Goal: Find specific page/section: Find specific page/section

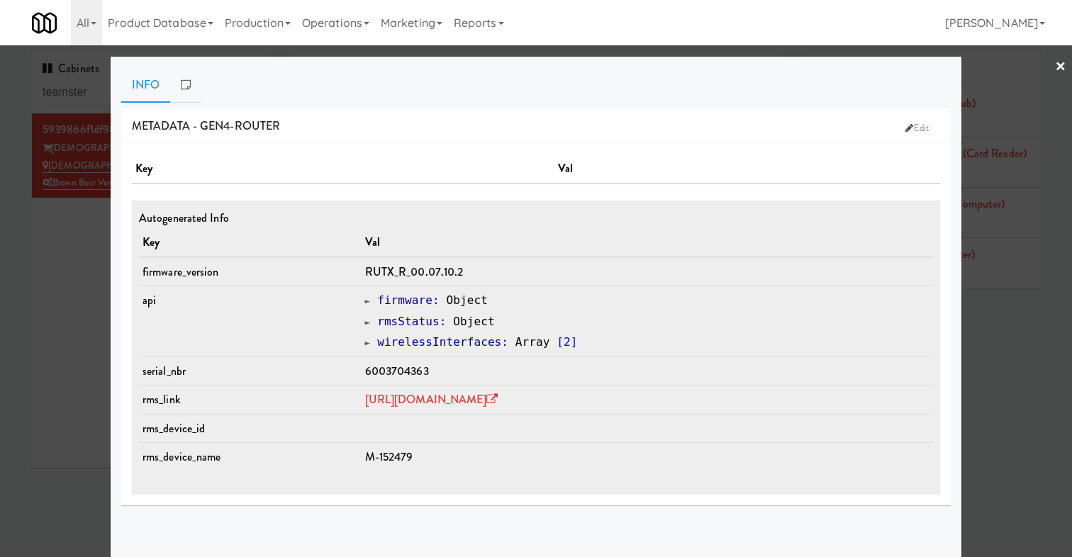
click at [59, 217] on div at bounding box center [536, 278] width 1072 height 557
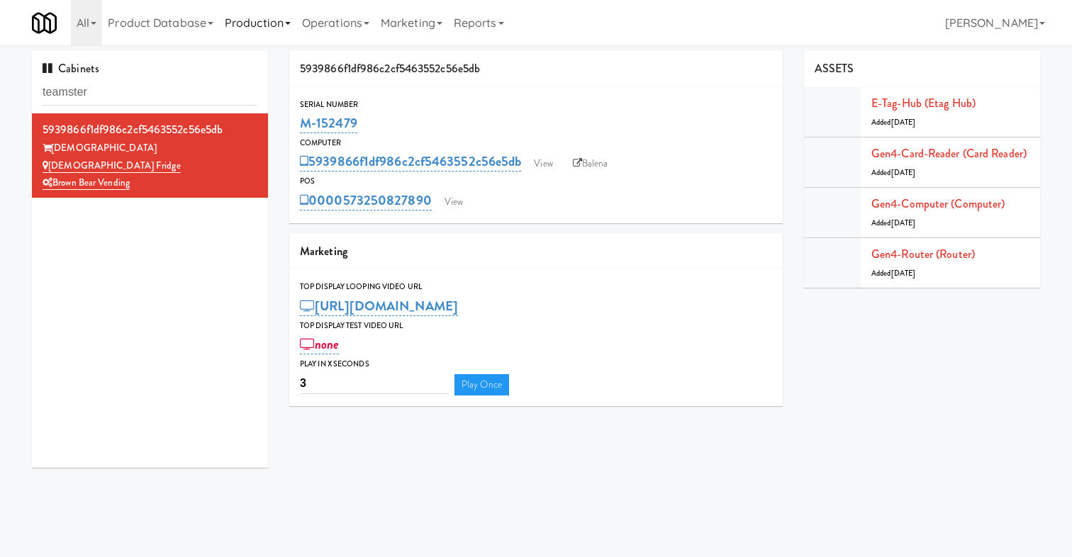
click at [276, 25] on link "Production" at bounding box center [257, 22] width 77 height 45
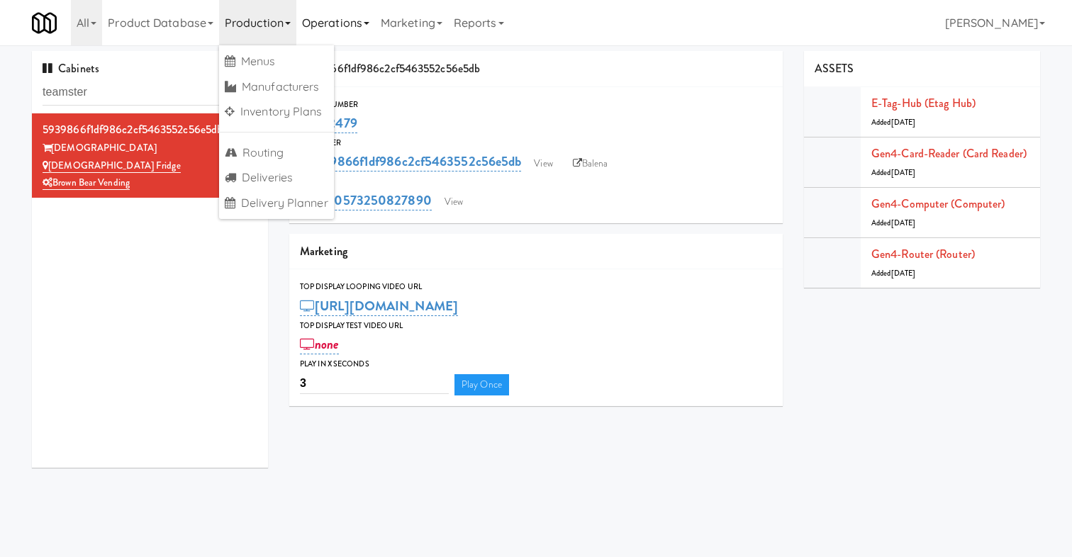
click at [341, 33] on link "Operations" at bounding box center [335, 22] width 79 height 45
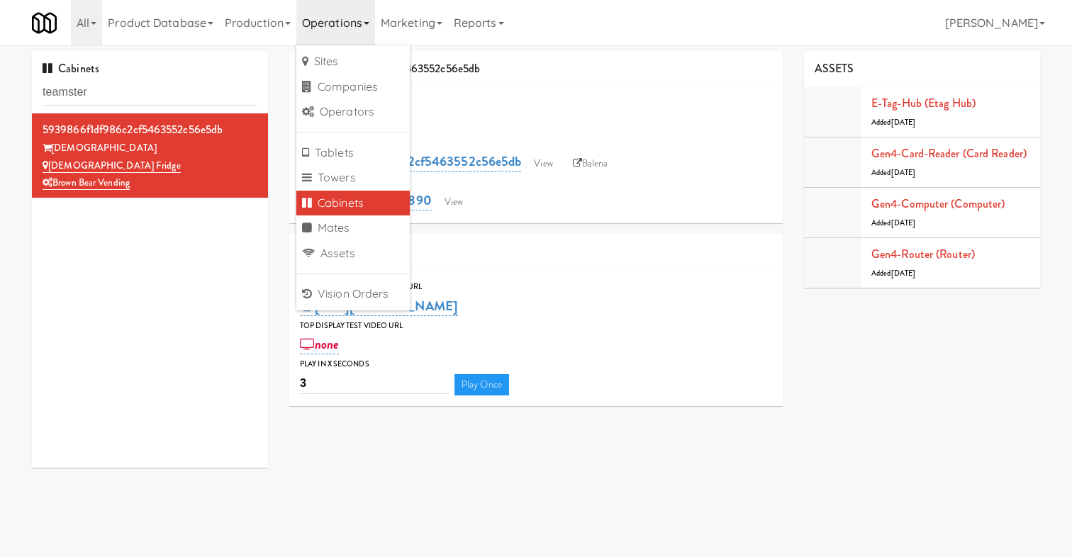
click at [345, 202] on link "Cabinets" at bounding box center [352, 204] width 113 height 26
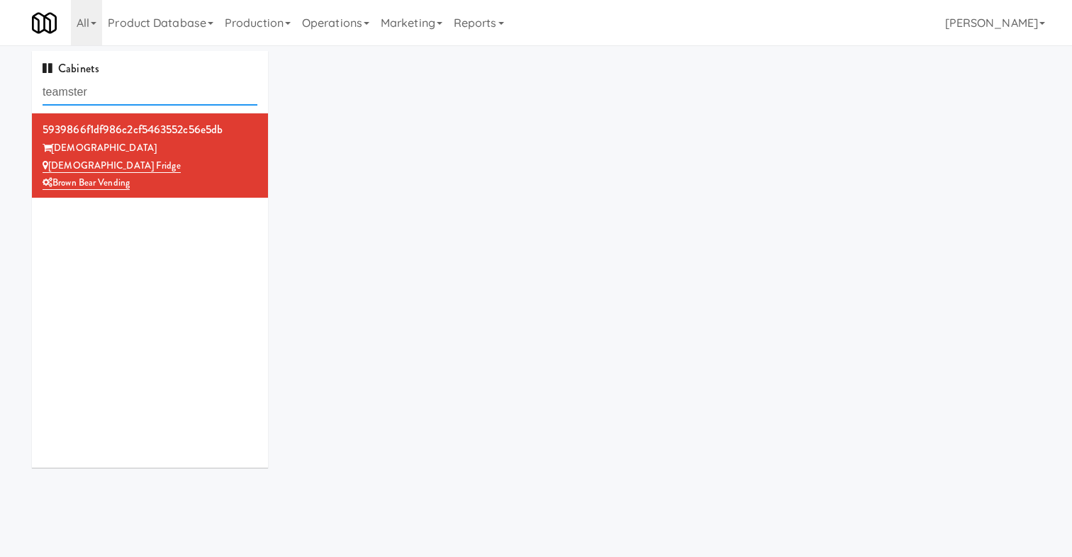
drag, startPoint x: 126, startPoint y: 96, endPoint x: -96, endPoint y: 93, distance: 222.6
click at [0, 93] on html "Okay Okay Select date: previous 2025-Sep next Su Mo Tu We Th Fr Sa 31 1 2 3 4 5…" at bounding box center [536, 278] width 1072 height 557
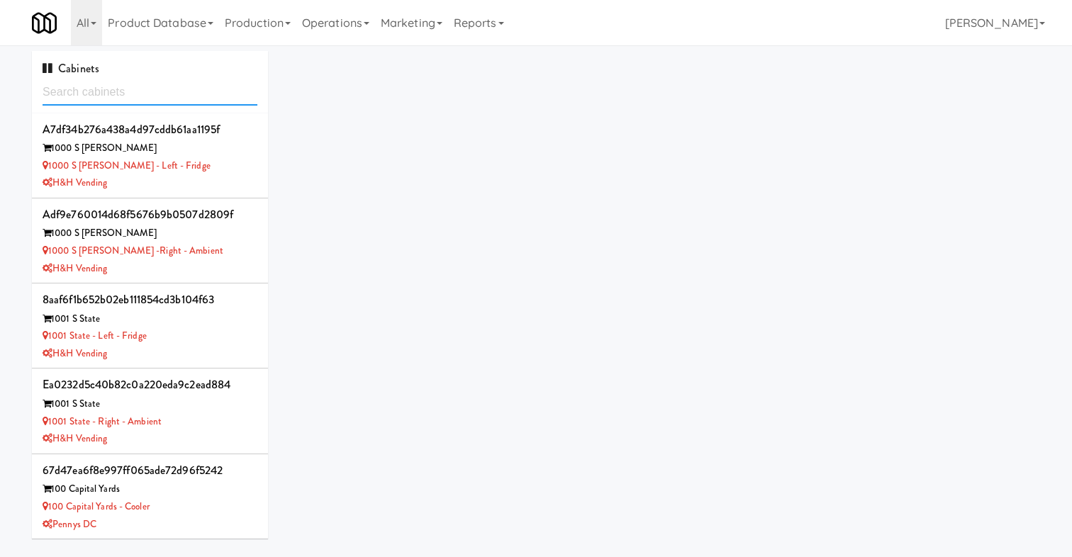
click at [82, 96] on input "text" at bounding box center [150, 92] width 215 height 26
click at [325, 20] on link "Operations" at bounding box center [335, 22] width 79 height 45
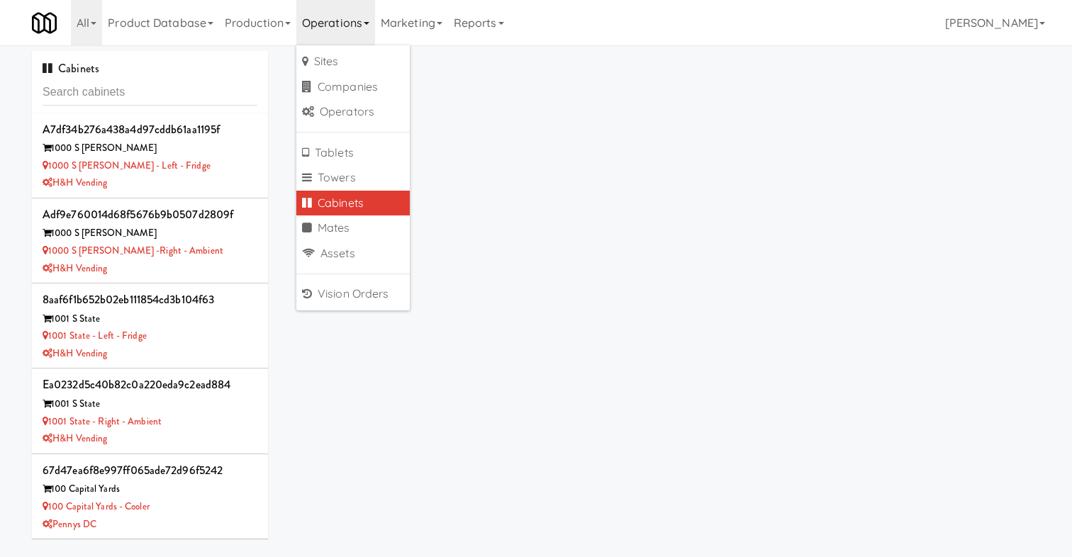
click at [361, 207] on link "Cabinets" at bounding box center [352, 204] width 113 height 26
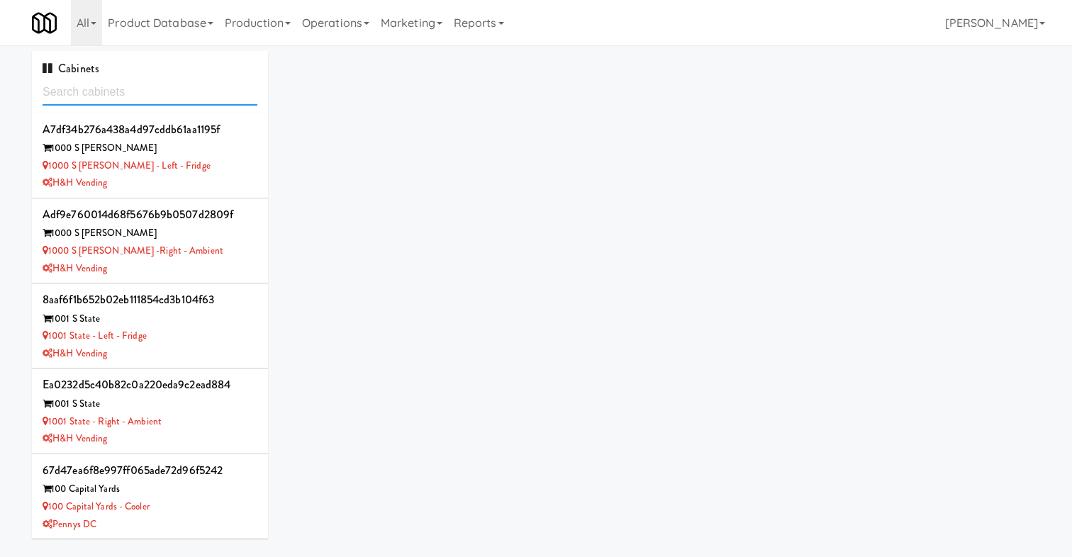
click at [166, 93] on input "text" at bounding box center [150, 92] width 215 height 26
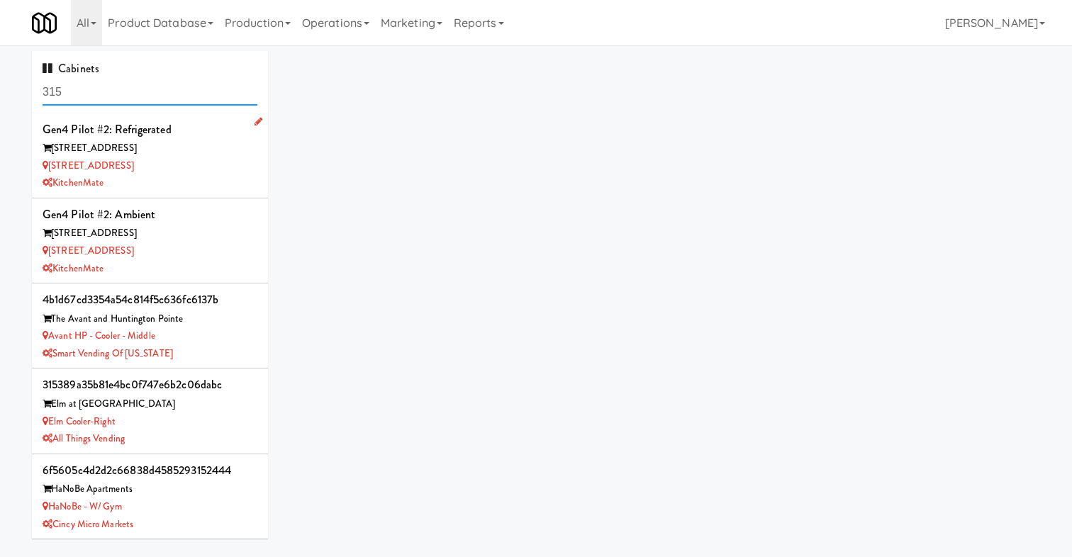
type input "315"
click at [196, 162] on div "[STREET_ADDRESS]" at bounding box center [150, 166] width 215 height 18
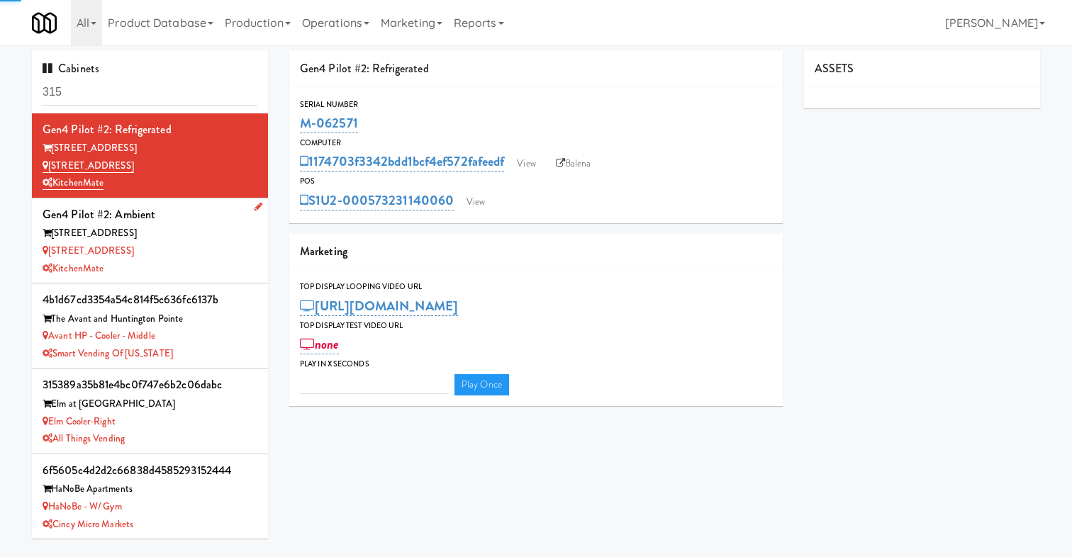
type input "3"
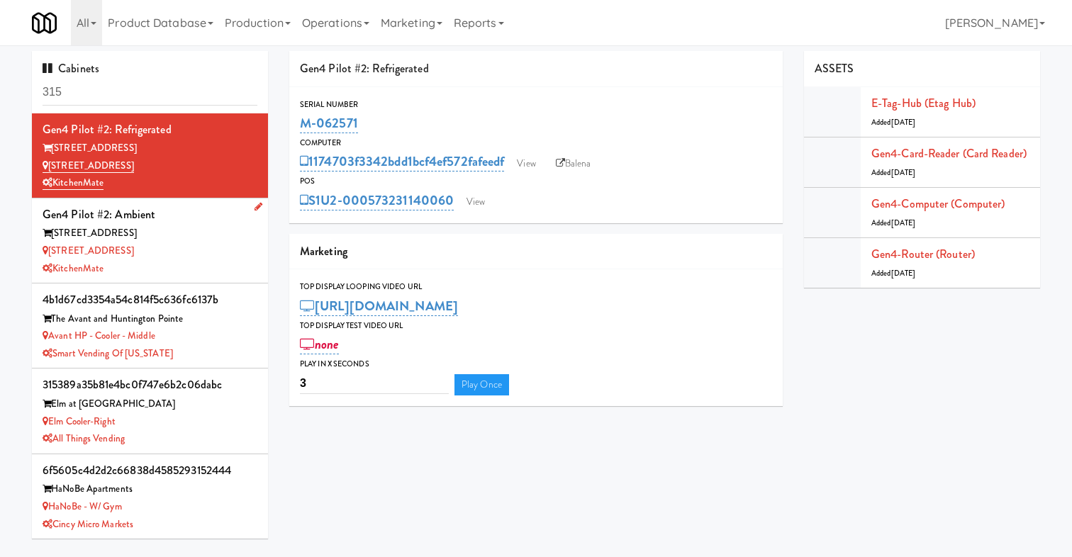
click at [200, 256] on div "[STREET_ADDRESS]" at bounding box center [150, 251] width 215 height 18
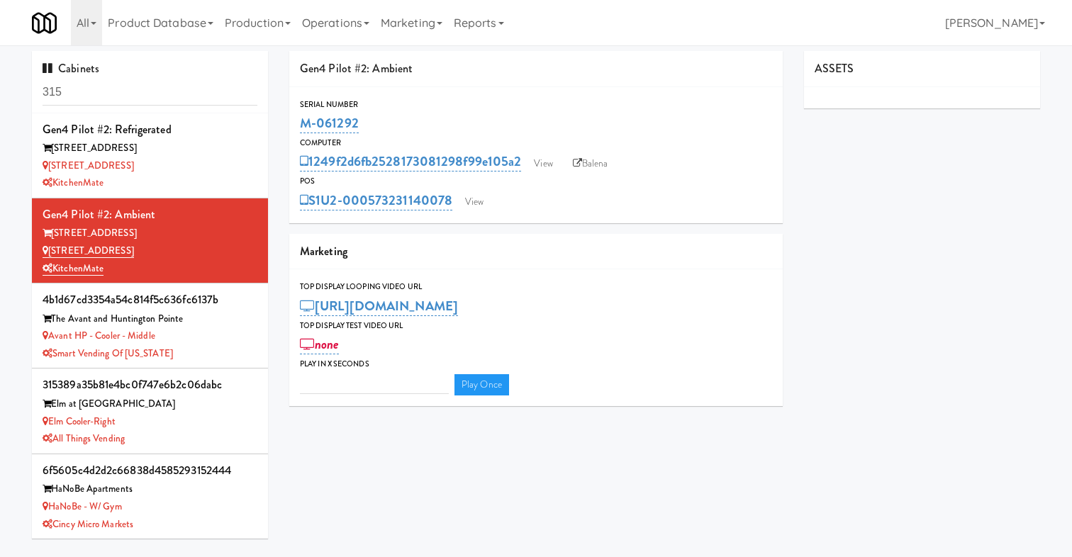
type input "3"
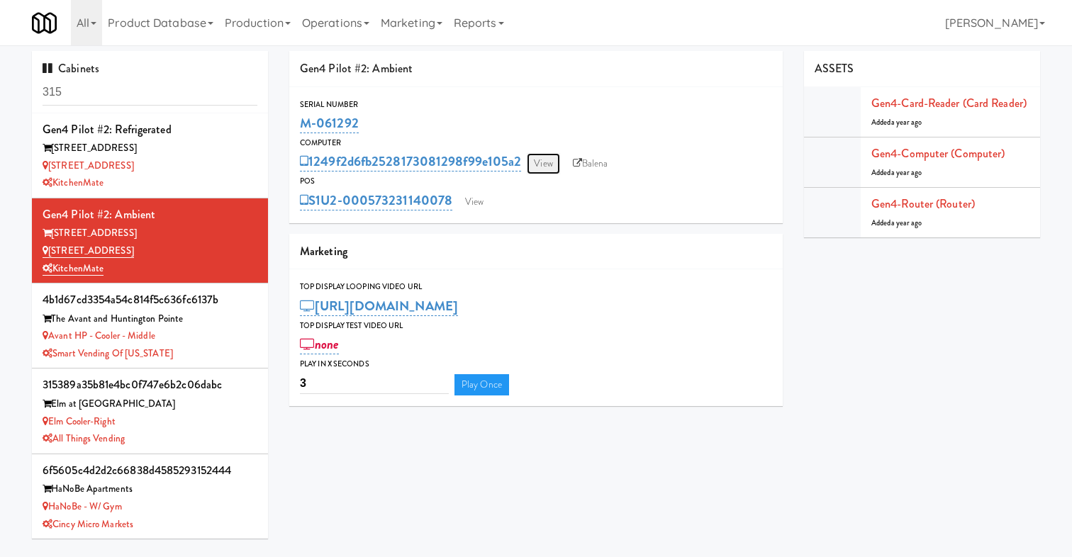
click at [545, 159] on link "View" at bounding box center [543, 163] width 33 height 21
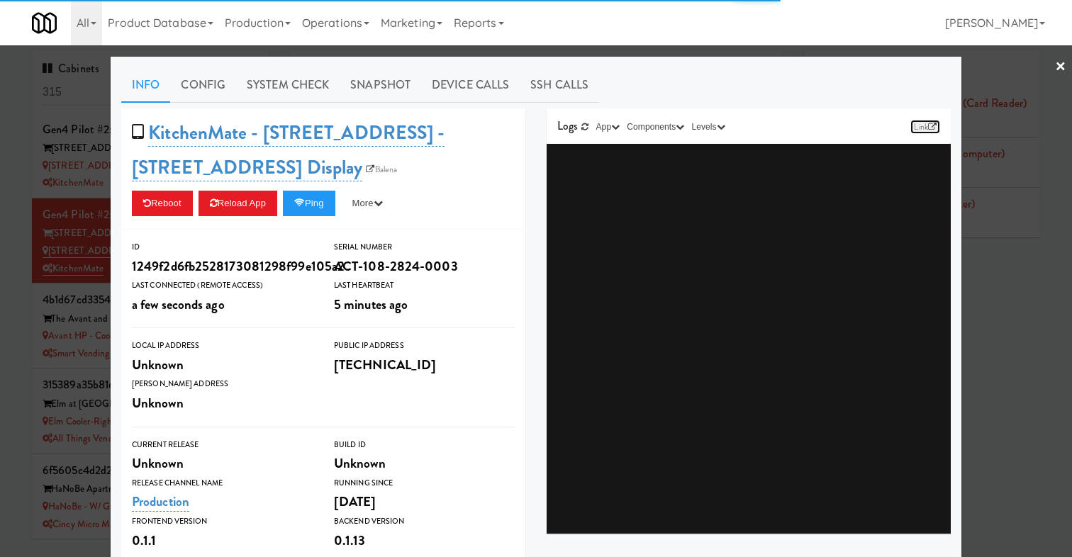
click at [932, 125] on icon at bounding box center [932, 127] width 9 height 9
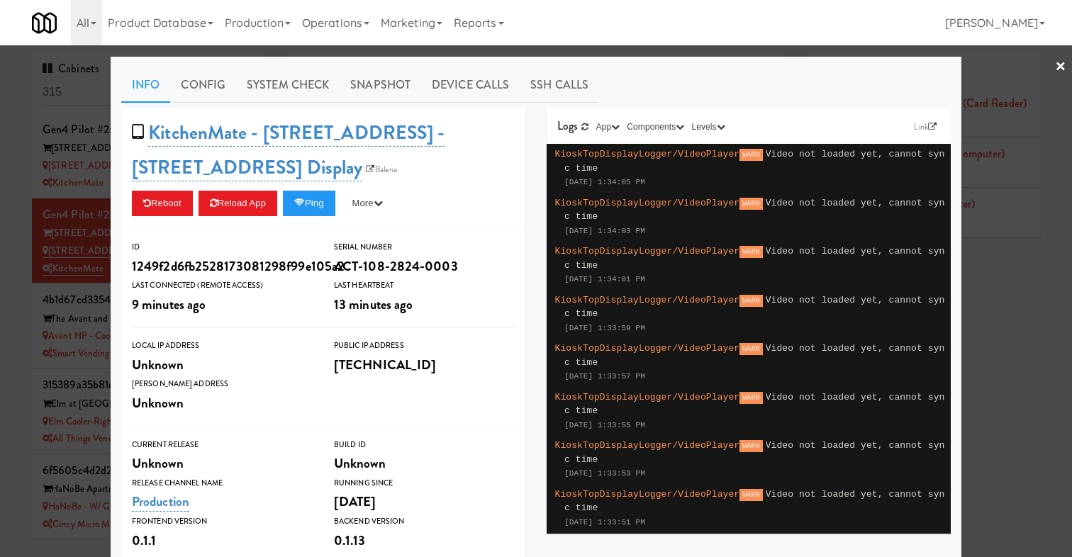
click at [72, 134] on div at bounding box center [536, 278] width 1072 height 557
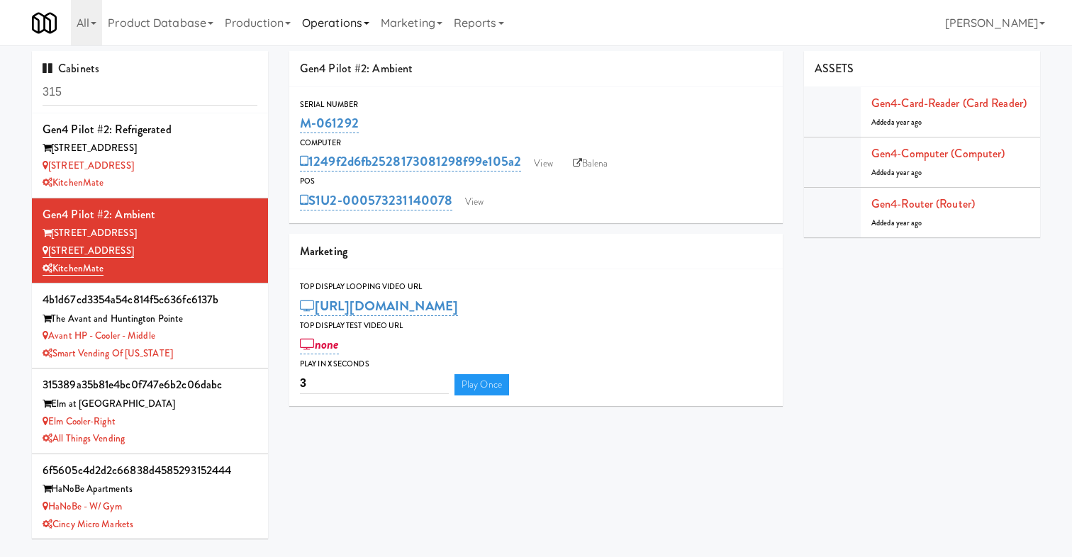
click at [332, 31] on link "Operations" at bounding box center [335, 22] width 79 height 45
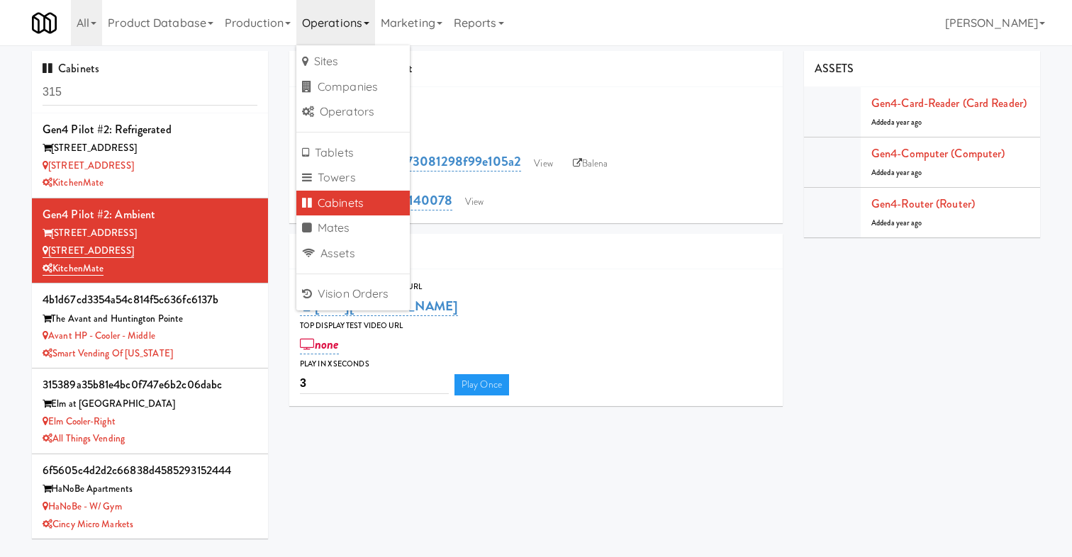
click at [338, 214] on link "Cabinets" at bounding box center [352, 204] width 113 height 26
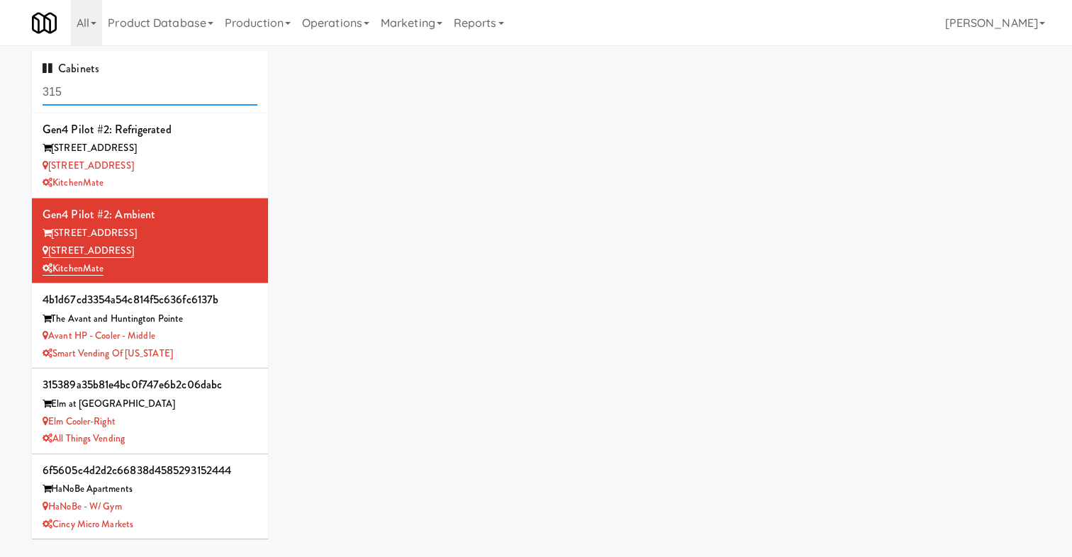
drag, startPoint x: 89, startPoint y: 92, endPoint x: -7, endPoint y: 92, distance: 95.7
click at [0, 92] on html "Okay Okay Select date: previous 2025-Sep next Su Mo Tu We Th Fr Sa 31 1 2 3 4 5…" at bounding box center [536, 278] width 1072 height 557
paste input "505928c51cc35b88e03b189b924b69ff"
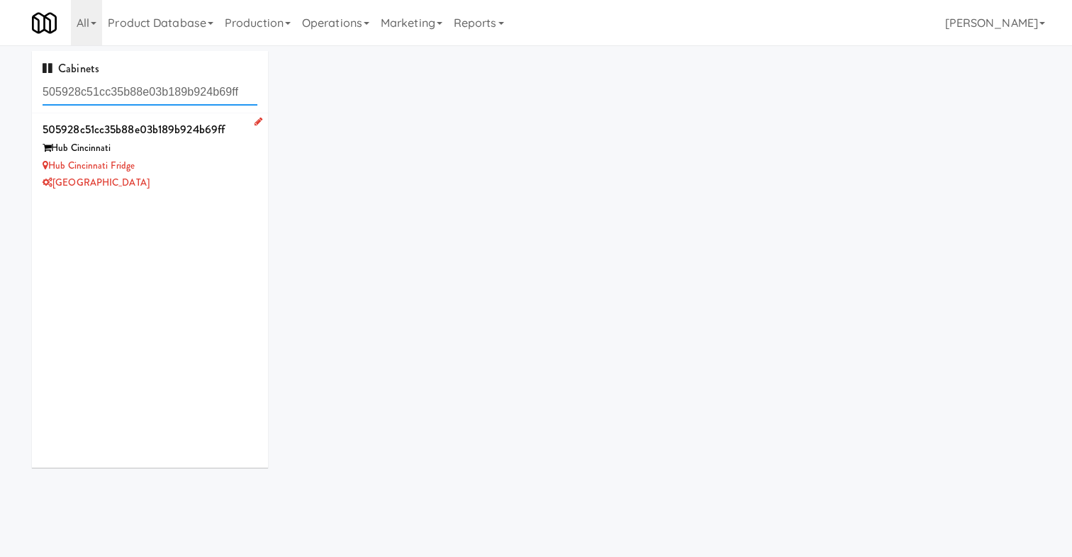
type input "505928c51cc35b88e03b189b924b69ff"
click at [225, 174] on div "[GEOGRAPHIC_DATA]" at bounding box center [150, 183] width 215 height 18
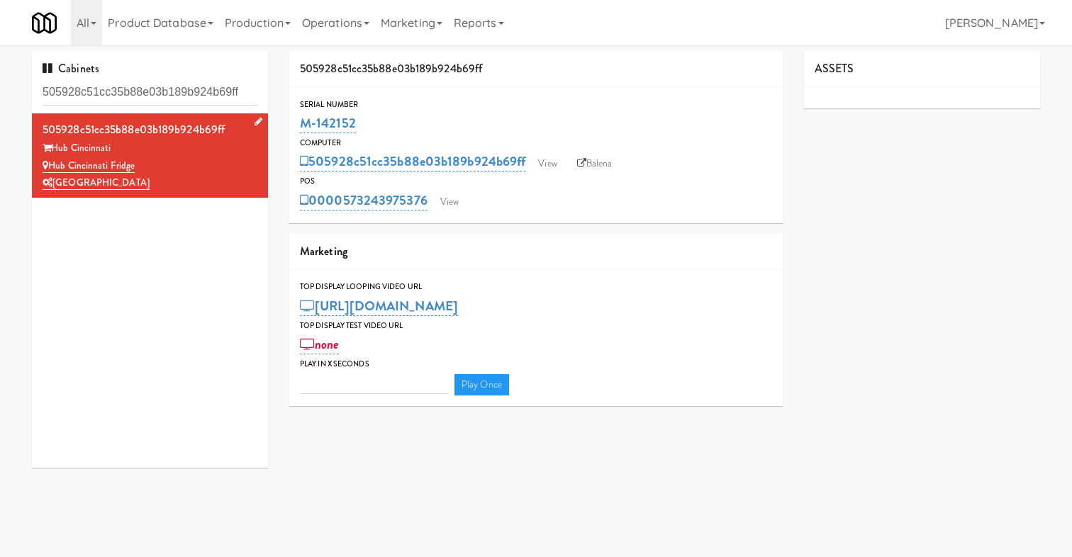
type input "3"
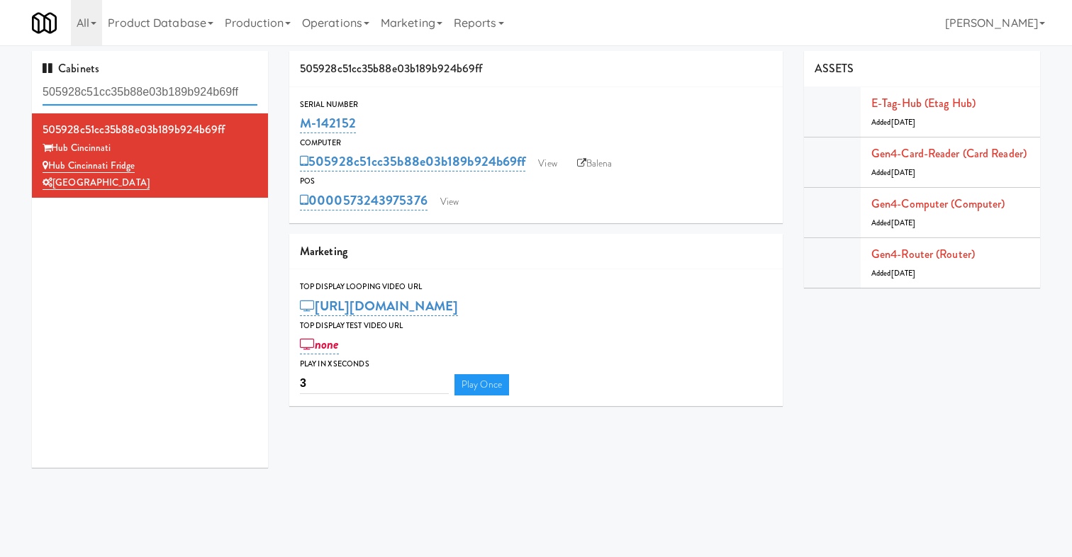
click at [208, 91] on input "505928c51cc35b88e03b189b924b69ff" at bounding box center [150, 92] width 215 height 26
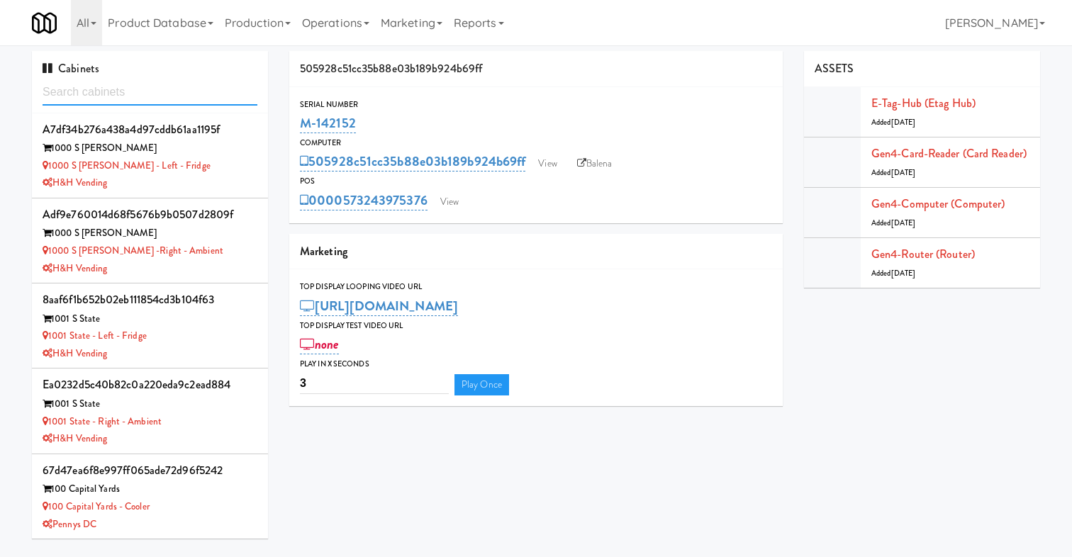
click at [194, 96] on input "text" at bounding box center [150, 92] width 215 height 26
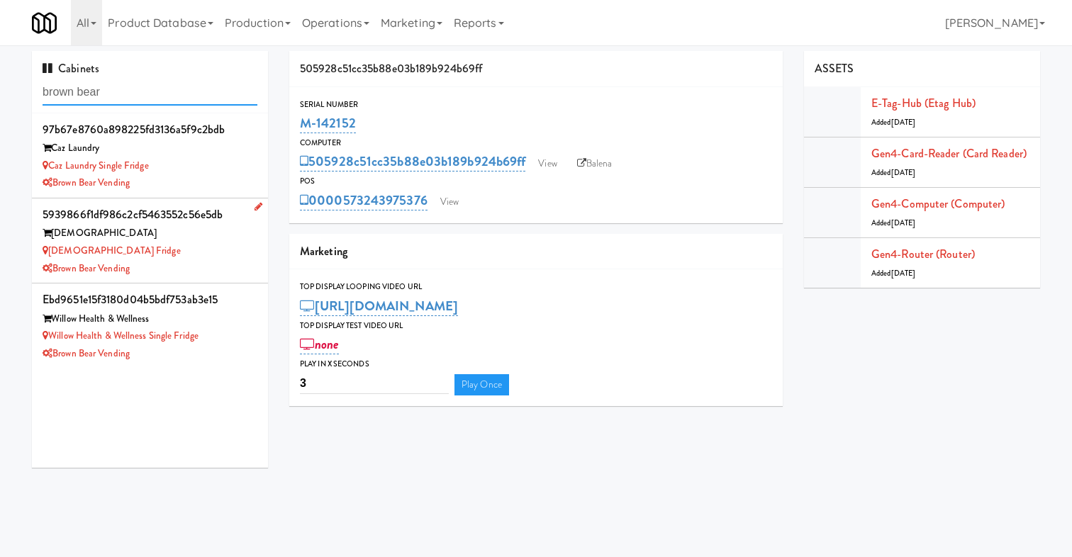
type input "brown bear"
click at [150, 248] on div "[DEMOGRAPHIC_DATA] Fridge" at bounding box center [150, 251] width 215 height 18
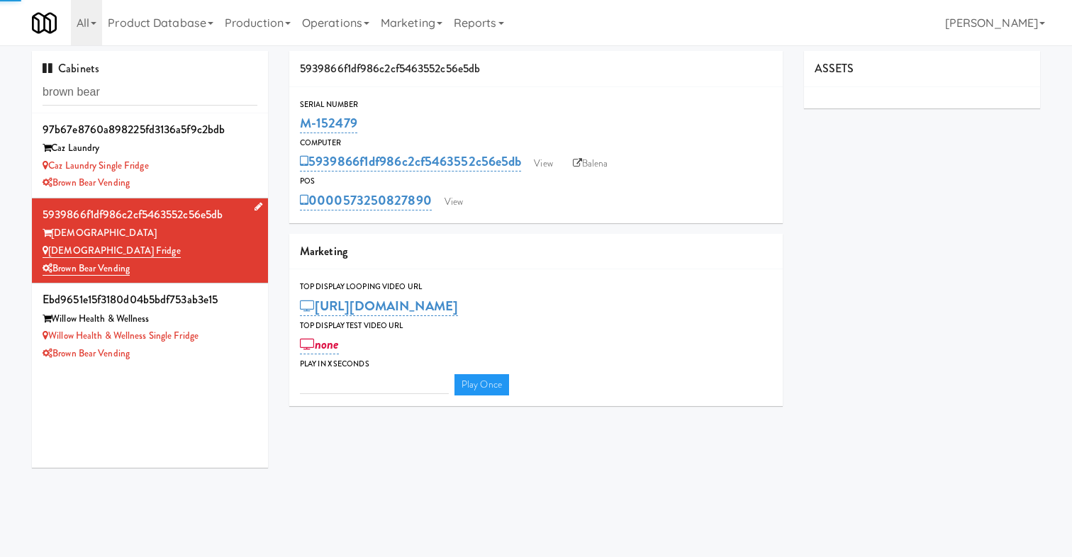
type input "3"
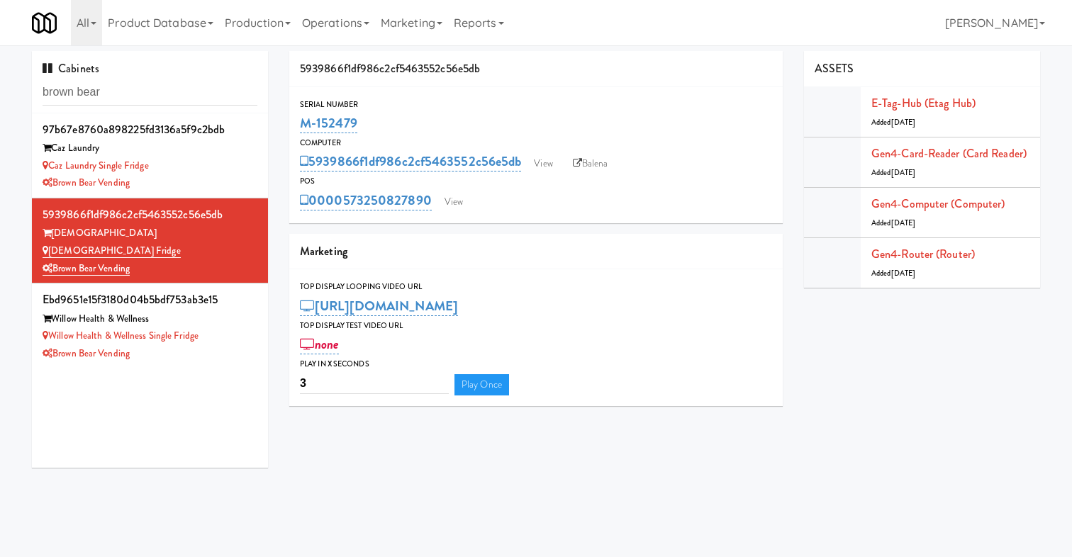
click at [532, 186] on div "POS" at bounding box center [536, 181] width 472 height 14
click at [928, 253] on link "Gen4-router (Router)" at bounding box center [922, 254] width 103 height 16
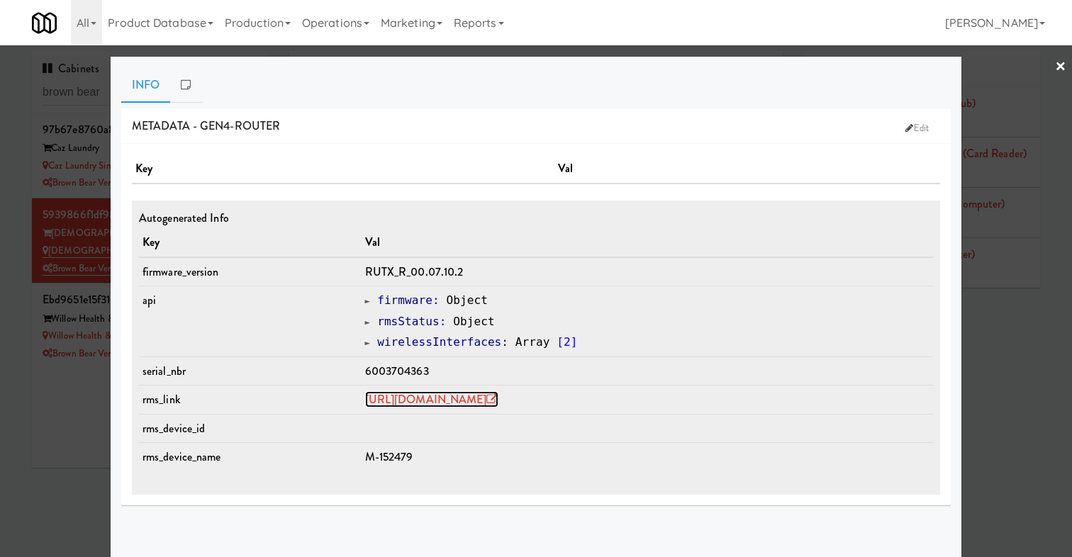
click at [448, 402] on link "[URL][DOMAIN_NAME]" at bounding box center [431, 399] width 133 height 16
click at [437, 404] on link "[URL][DOMAIN_NAME]" at bounding box center [431, 399] width 133 height 16
click at [33, 440] on div at bounding box center [536, 278] width 1072 height 557
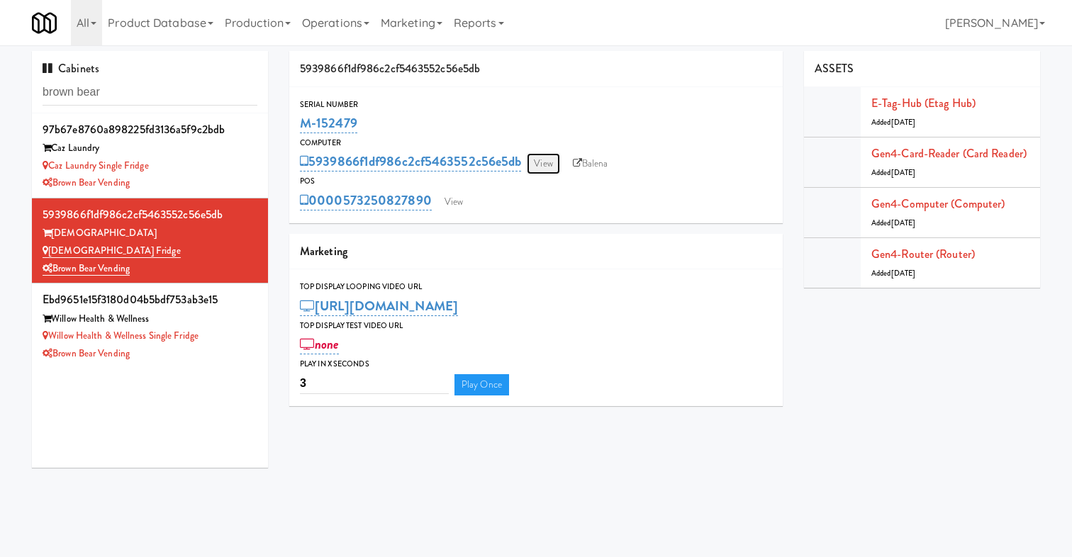
click at [547, 170] on link "View" at bounding box center [543, 163] width 33 height 21
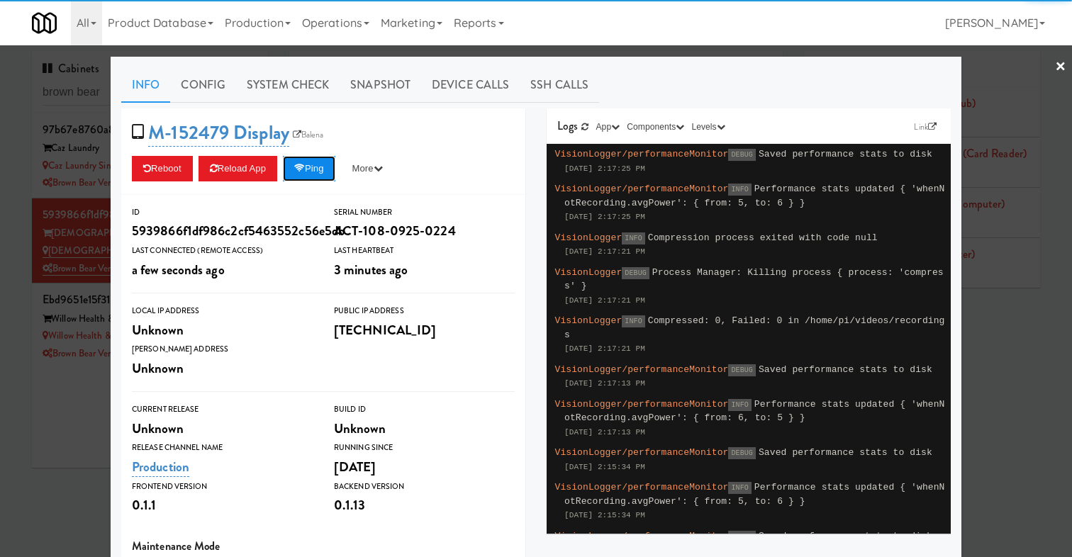
click at [323, 158] on button "Ping" at bounding box center [309, 169] width 52 height 26
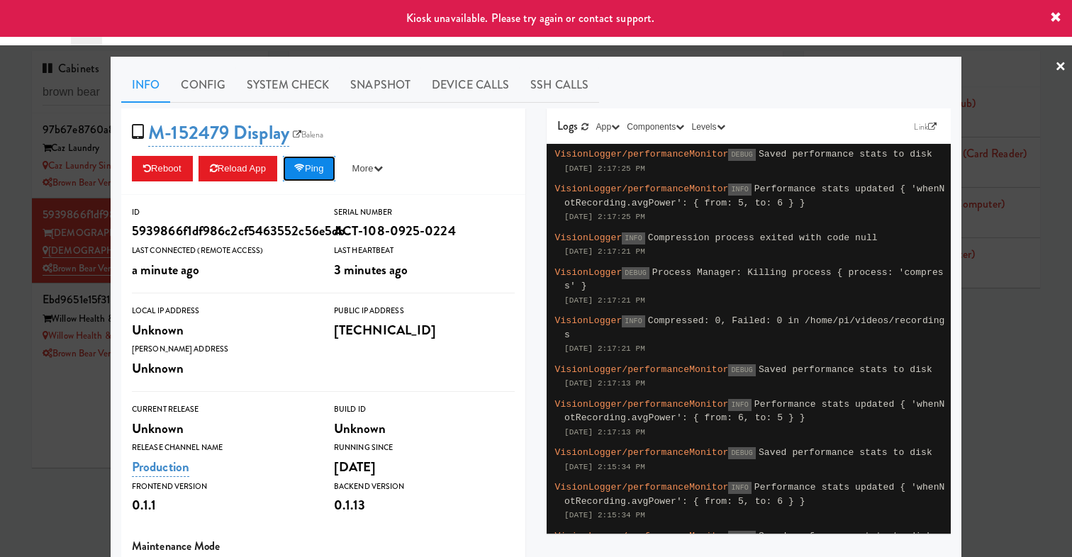
click at [327, 159] on button "Ping" at bounding box center [309, 169] width 52 height 26
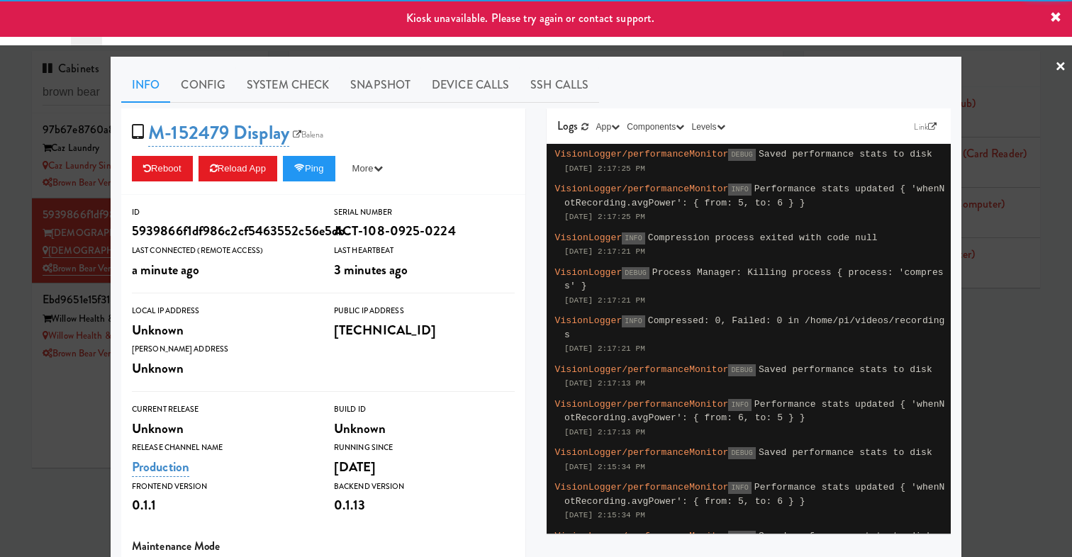
click at [22, 252] on div at bounding box center [536, 278] width 1072 height 557
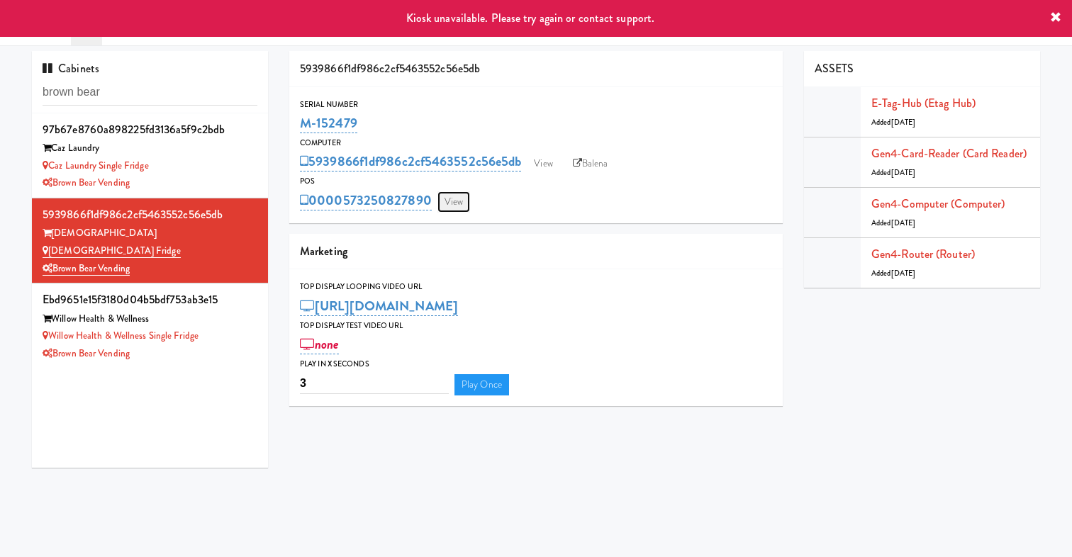
click at [449, 198] on link "View" at bounding box center [453, 201] width 33 height 21
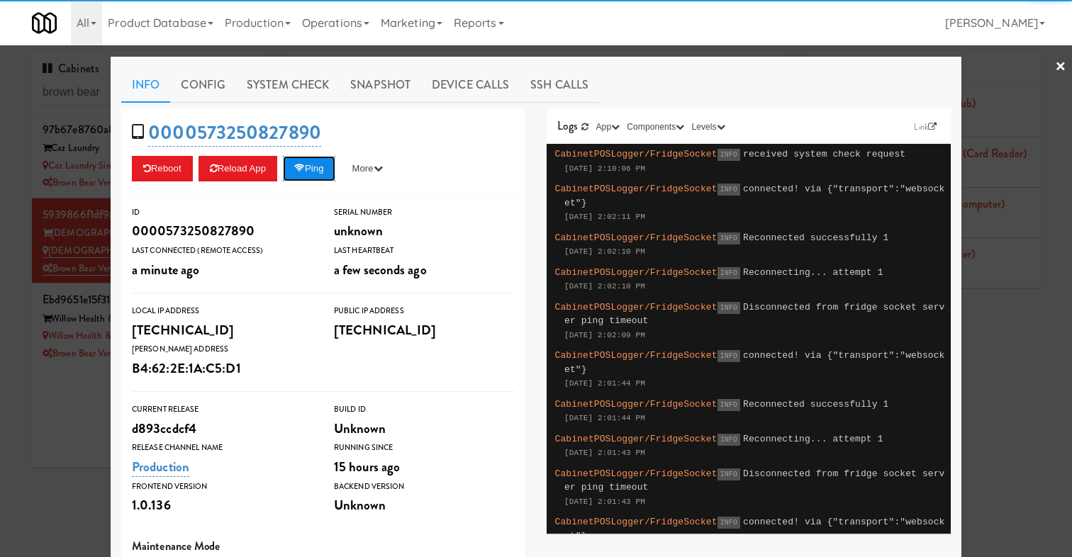
click at [324, 164] on button "Ping" at bounding box center [309, 169] width 52 height 26
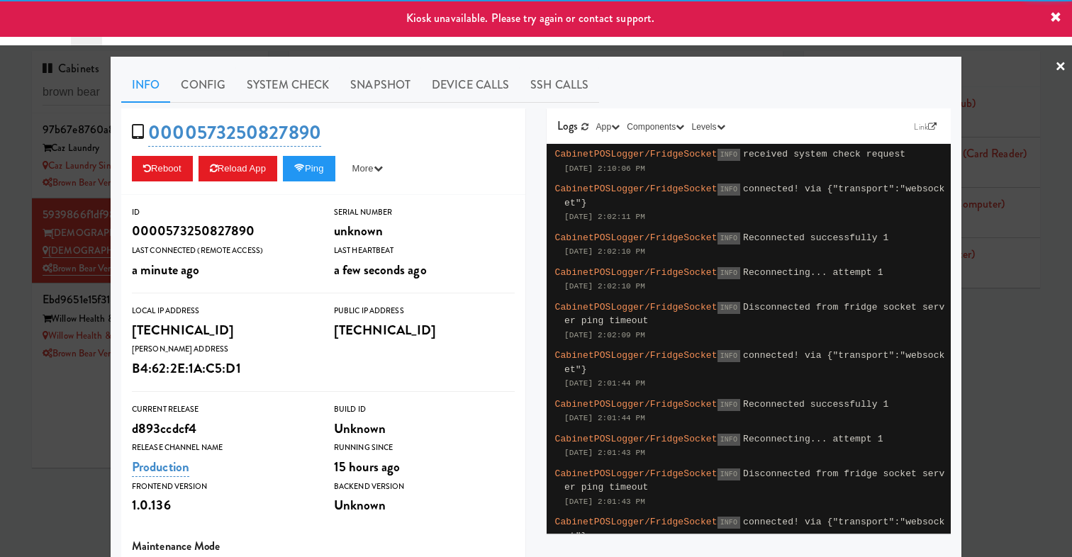
click at [48, 228] on div at bounding box center [536, 278] width 1072 height 557
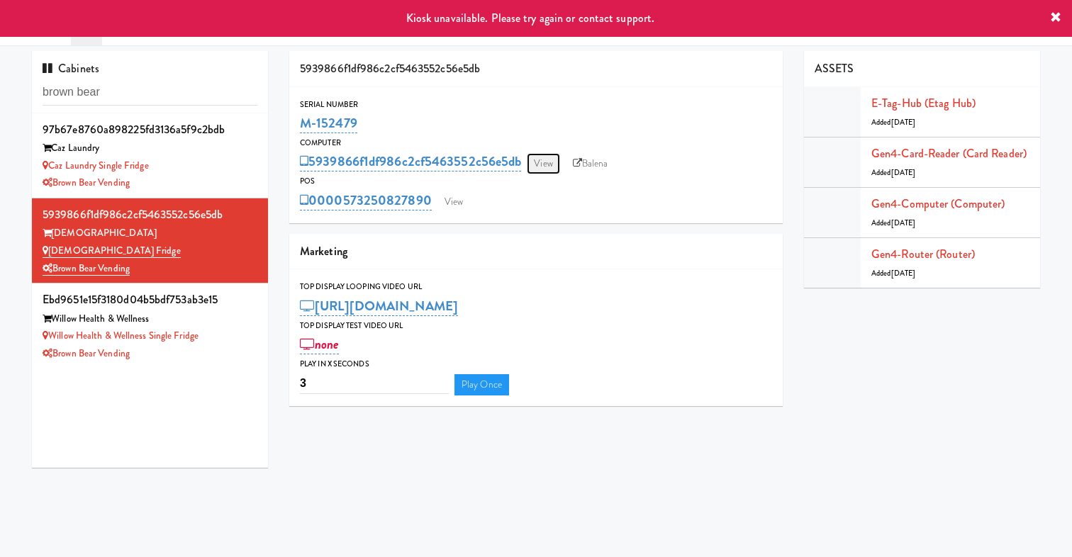
click at [551, 160] on link "View" at bounding box center [543, 163] width 33 height 21
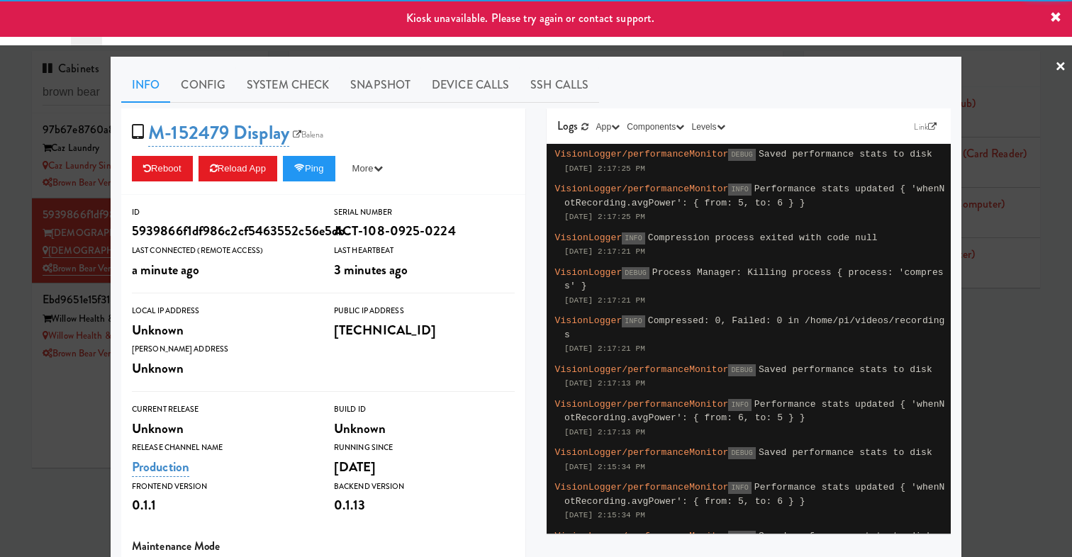
click at [4, 244] on div at bounding box center [536, 278] width 1072 height 557
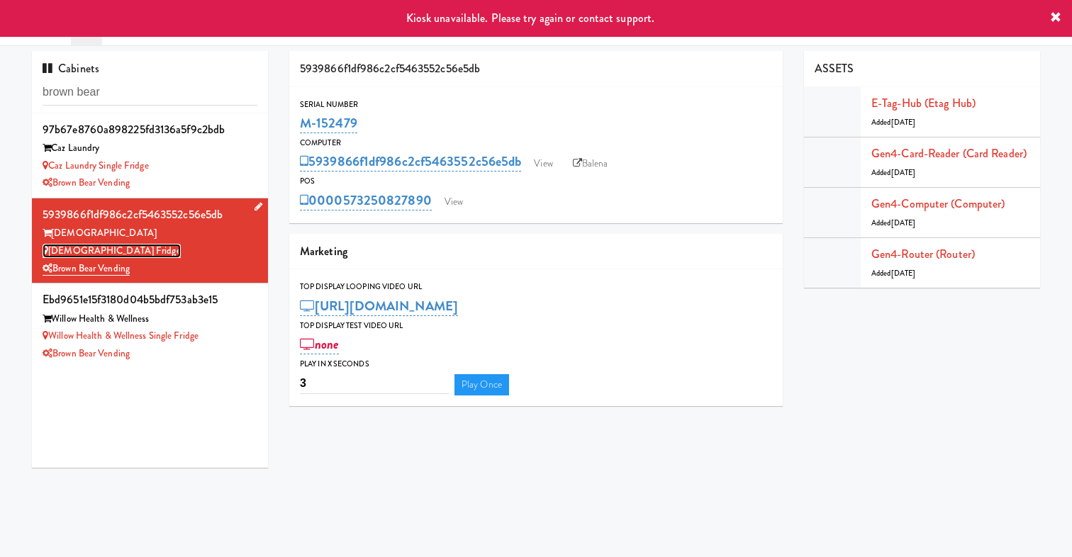
click at [89, 249] on link "[DEMOGRAPHIC_DATA] Fridge" at bounding box center [112, 251] width 138 height 14
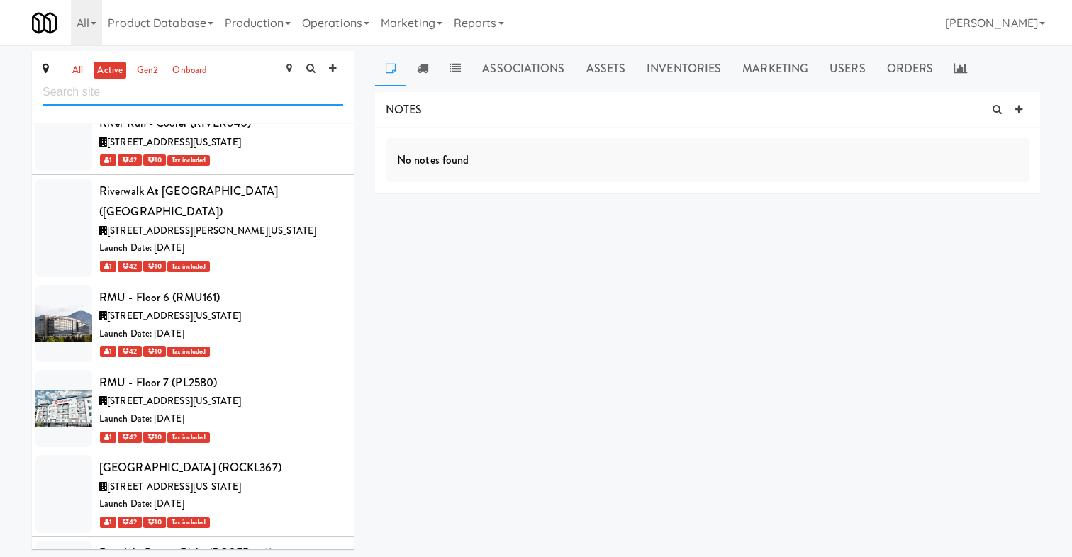
scroll to position [60169, 0]
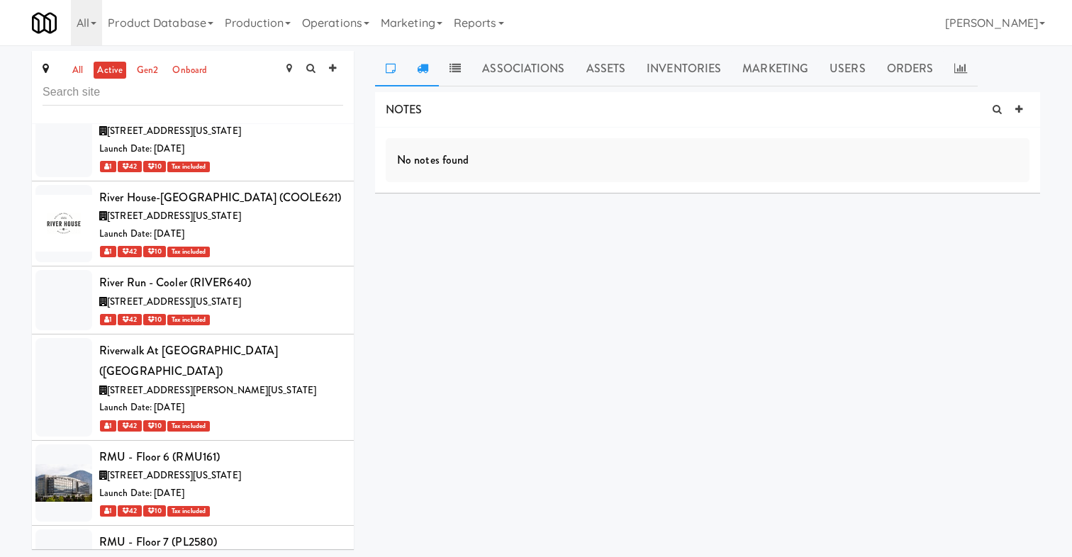
click at [422, 64] on icon at bounding box center [422, 67] width 11 height 11
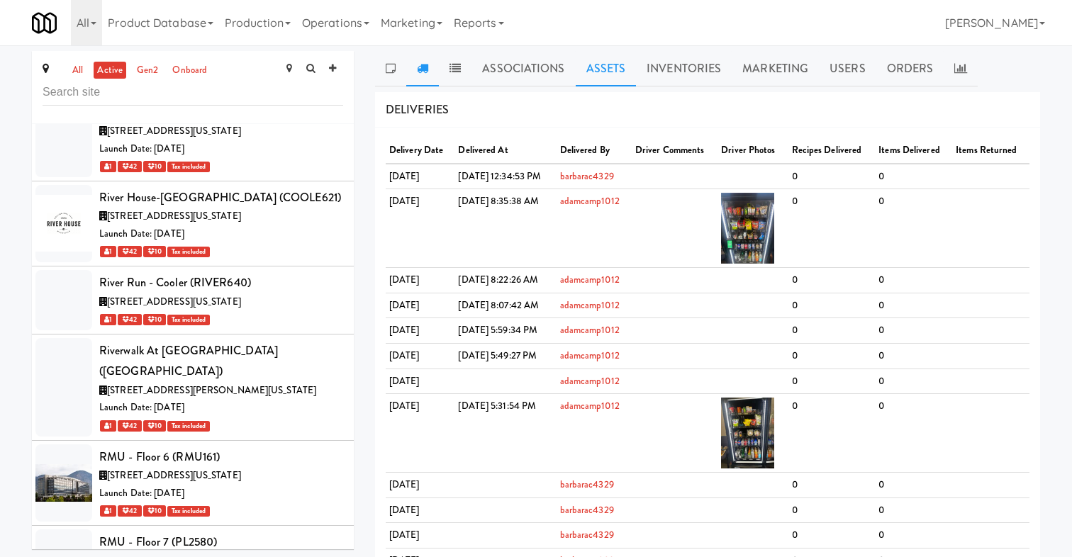
click at [592, 66] on link "Assets" at bounding box center [605, 68] width 61 height 35
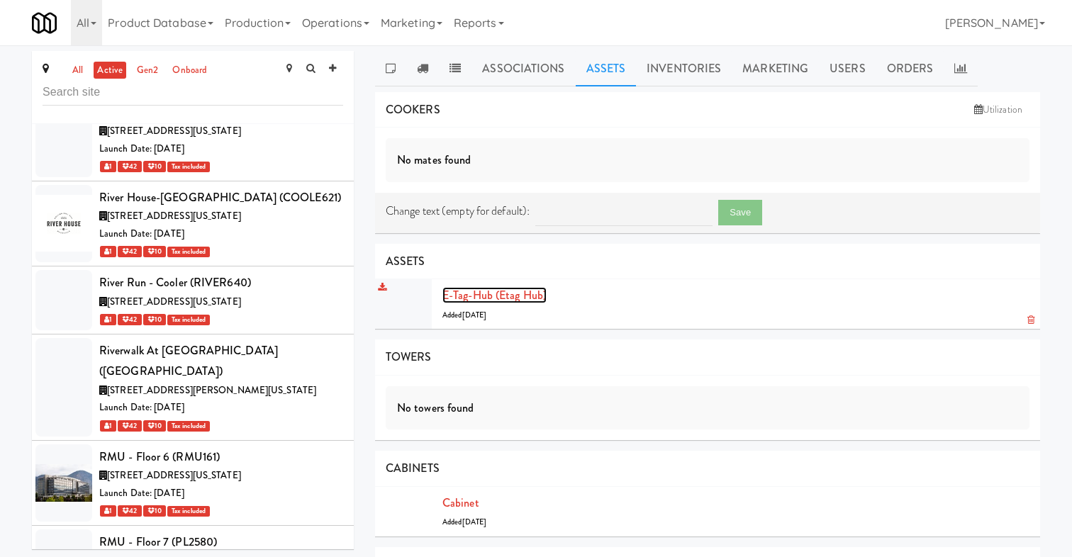
click at [510, 296] on link "E-tag-hub (Etag Hub)" at bounding box center [494, 295] width 104 height 16
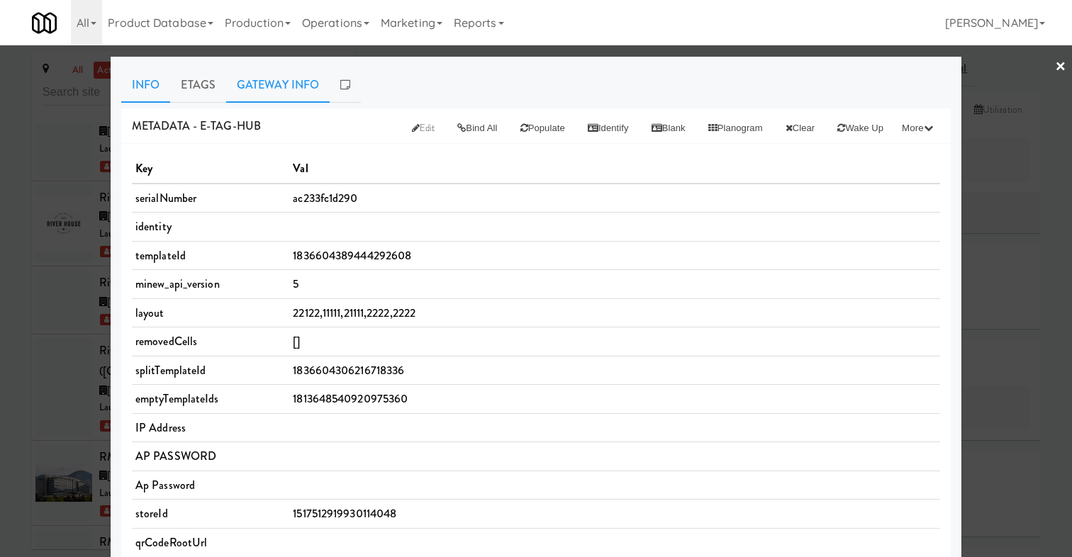
click at [262, 96] on link "Gateway Info" at bounding box center [277, 84] width 103 height 35
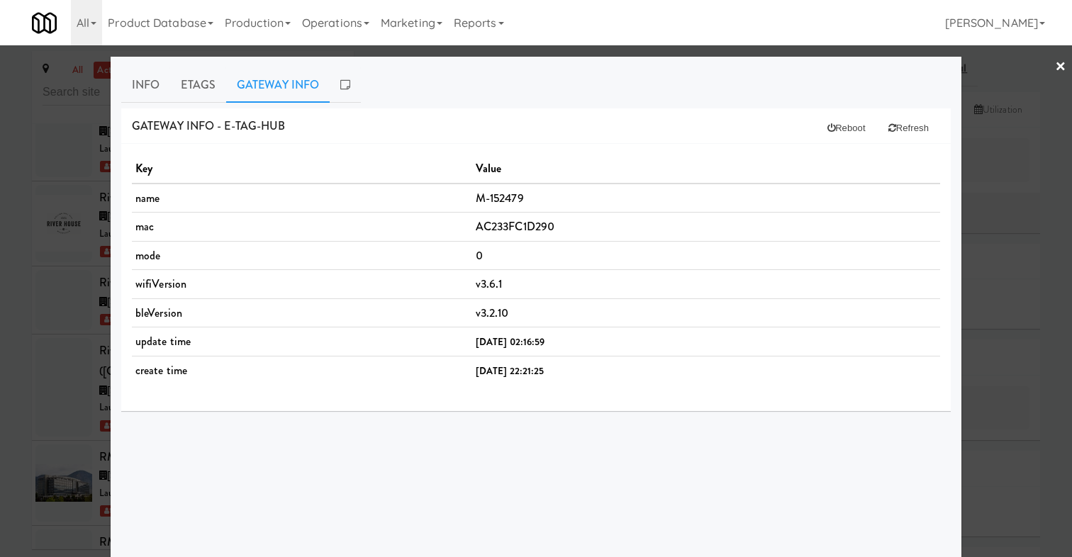
click at [492, 230] on td "AC233FC1D290" at bounding box center [706, 227] width 468 height 29
copy td "AC233FC1D290"
click at [154, 83] on link "Info" at bounding box center [145, 84] width 49 height 35
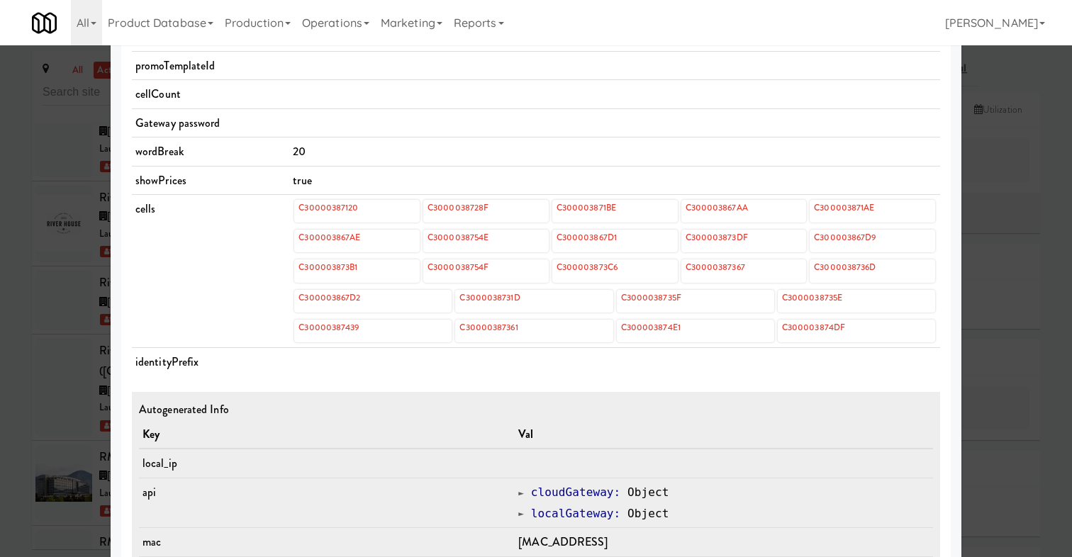
scroll to position [507, 0]
drag, startPoint x: 371, startPoint y: 207, endPoint x: 289, endPoint y: 207, distance: 82.2
click at [289, 207] on td "C30000387120 C3000038728F C300003871BE C300003867AA C300003871AE C300003867AE C…" at bounding box center [614, 270] width 651 height 153
copy link "C30000387120"
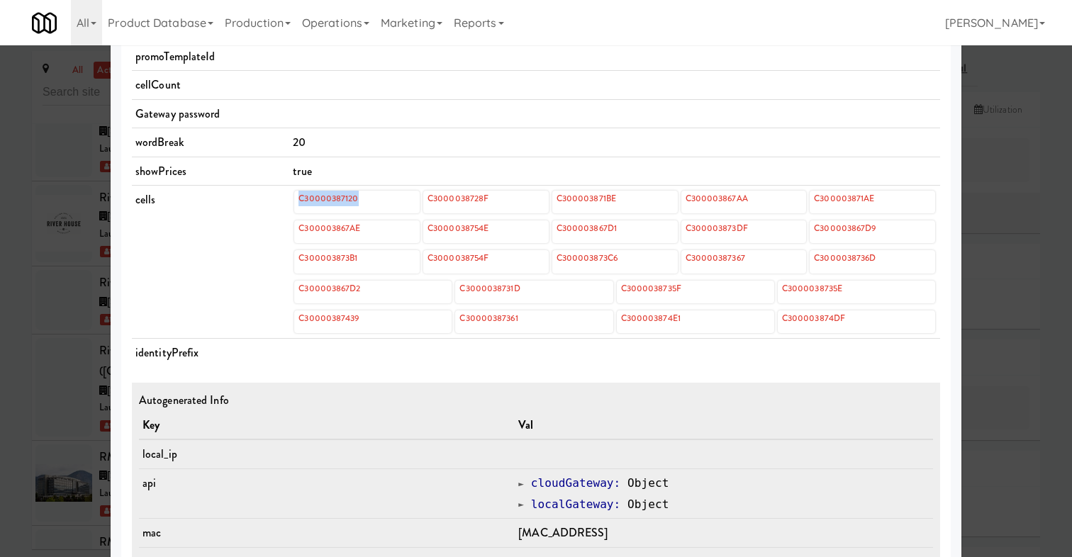
scroll to position [485, 0]
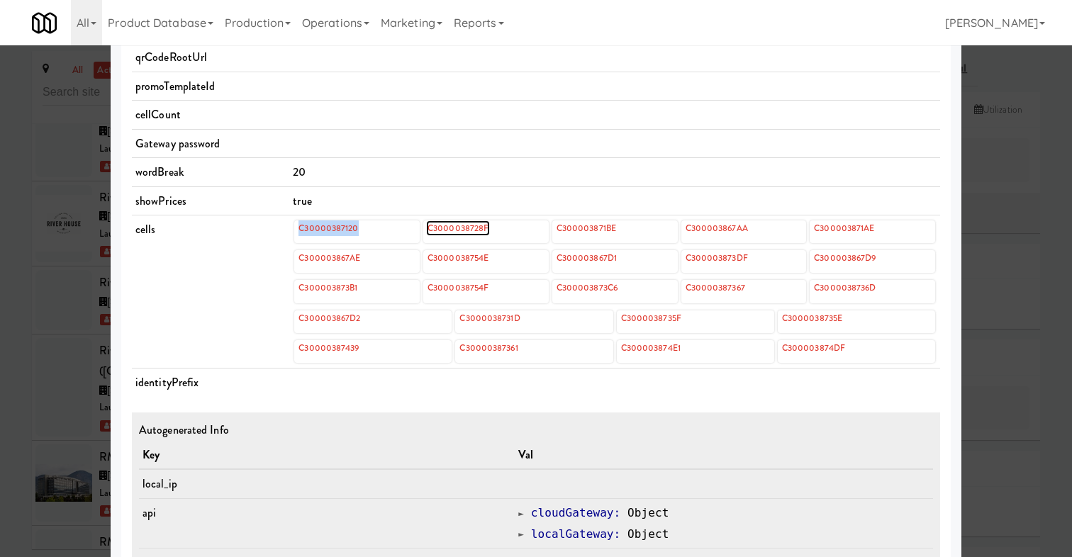
click at [469, 235] on link "C3000038728F" at bounding box center [458, 228] width 64 height 16
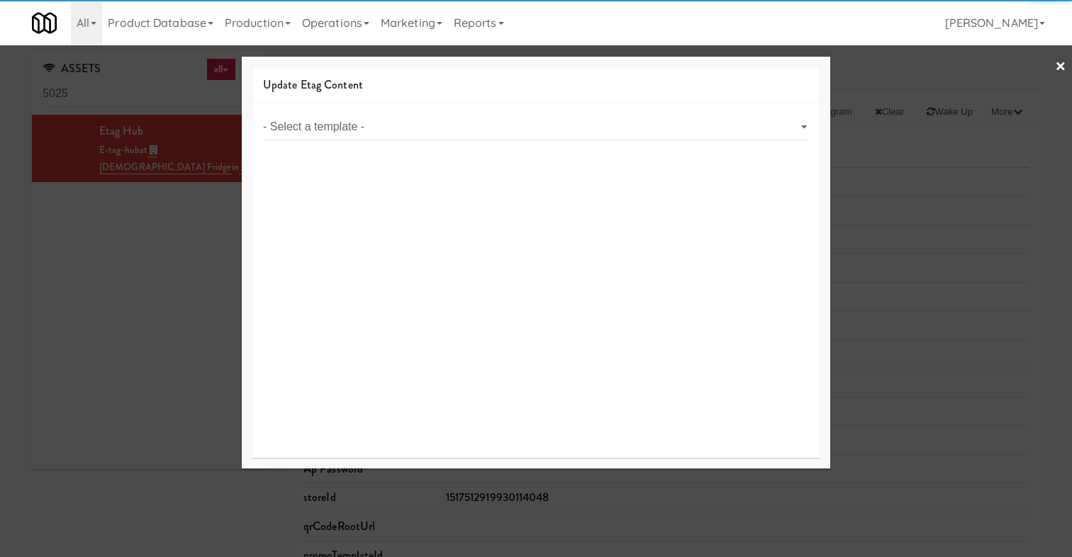
select select "object:7651"
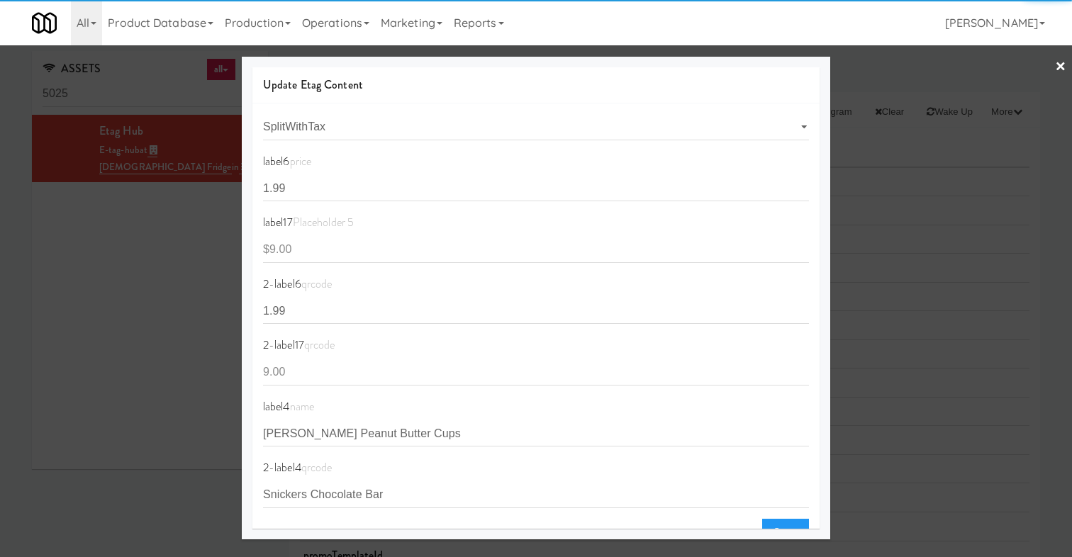
click at [1064, 70] on link "×" at bounding box center [1060, 67] width 11 height 44
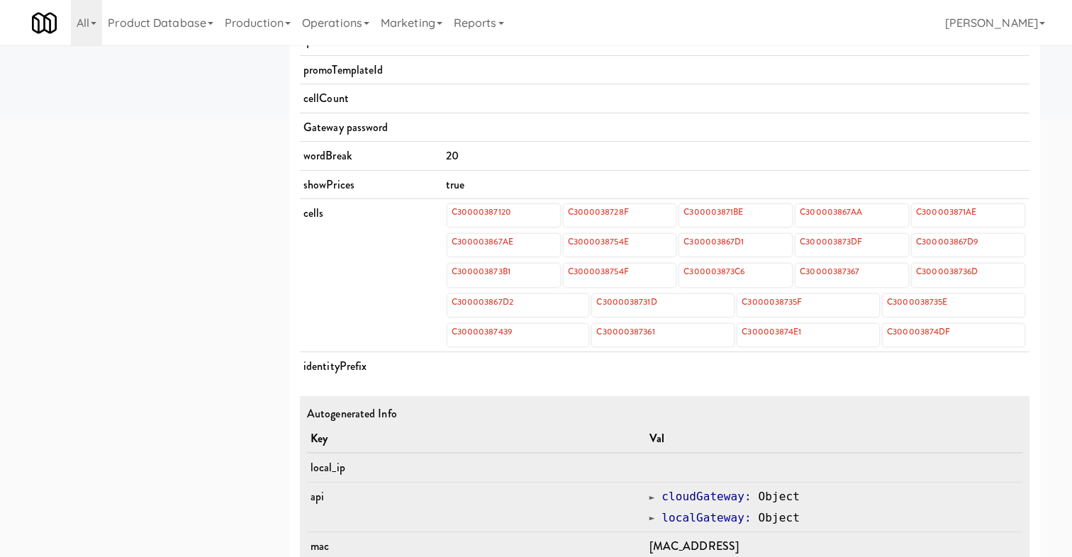
scroll to position [481, 0]
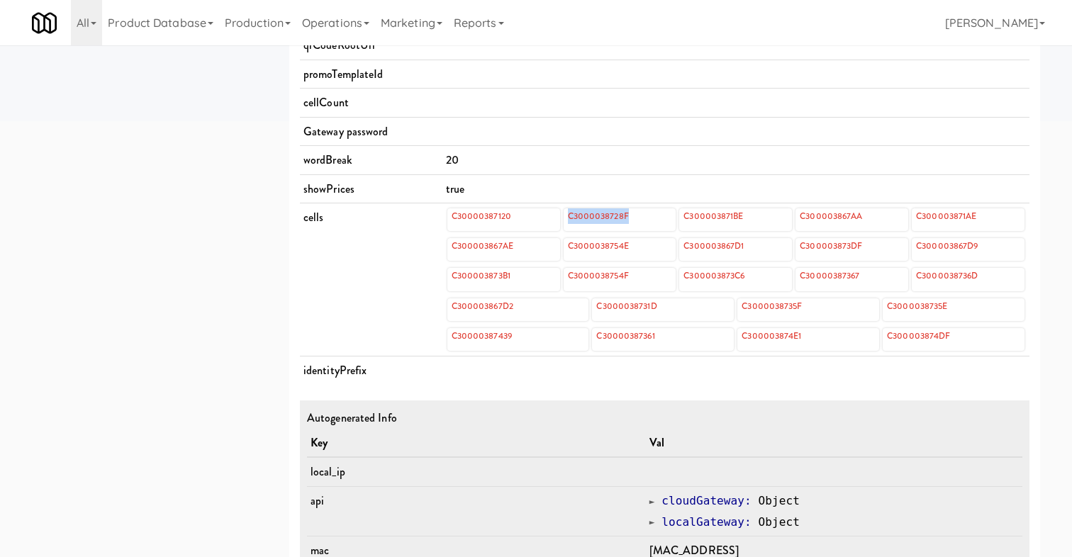
drag, startPoint x: 640, startPoint y: 220, endPoint x: 556, endPoint y: 220, distance: 83.6
click at [556, 220] on div "C30000387120 C3000038728F C300003871BE C300003867AA C300003871AE" at bounding box center [735, 219] width 577 height 23
copy div "C3000038728F"
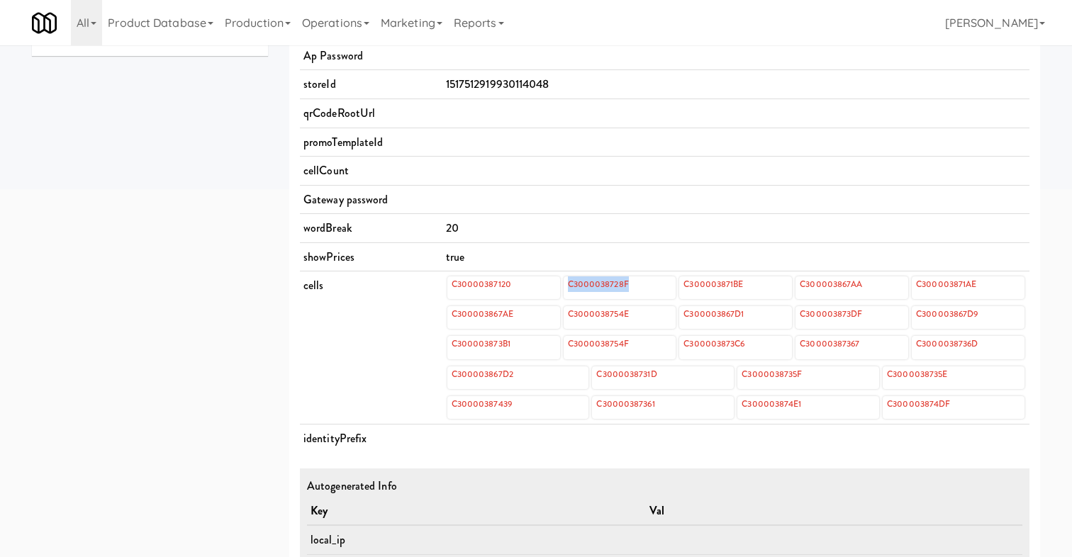
scroll to position [432, 0]
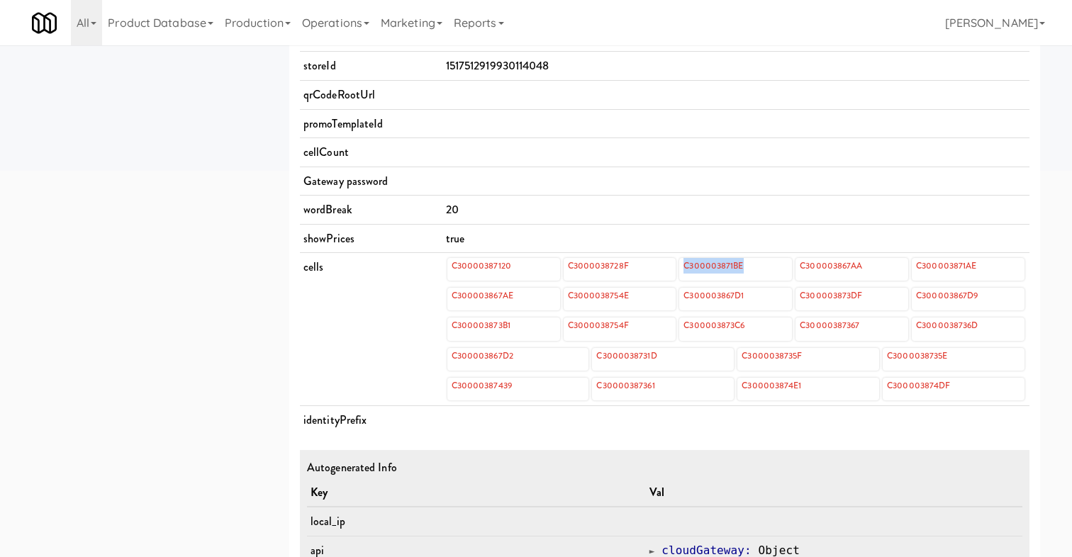
drag, startPoint x: 756, startPoint y: 263, endPoint x: 680, endPoint y: 265, distance: 75.9
click at [680, 265] on div "C300003871BE" at bounding box center [735, 269] width 113 height 23
copy link "C300003871BE"
click at [353, 23] on link "Operations" at bounding box center [335, 22] width 79 height 45
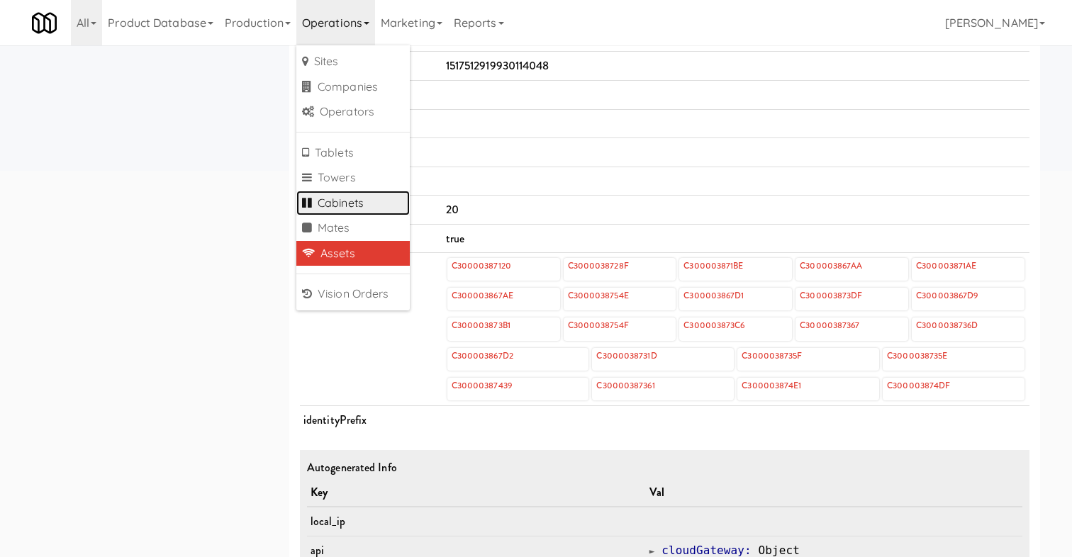
click at [319, 201] on link "Cabinets" at bounding box center [352, 204] width 113 height 26
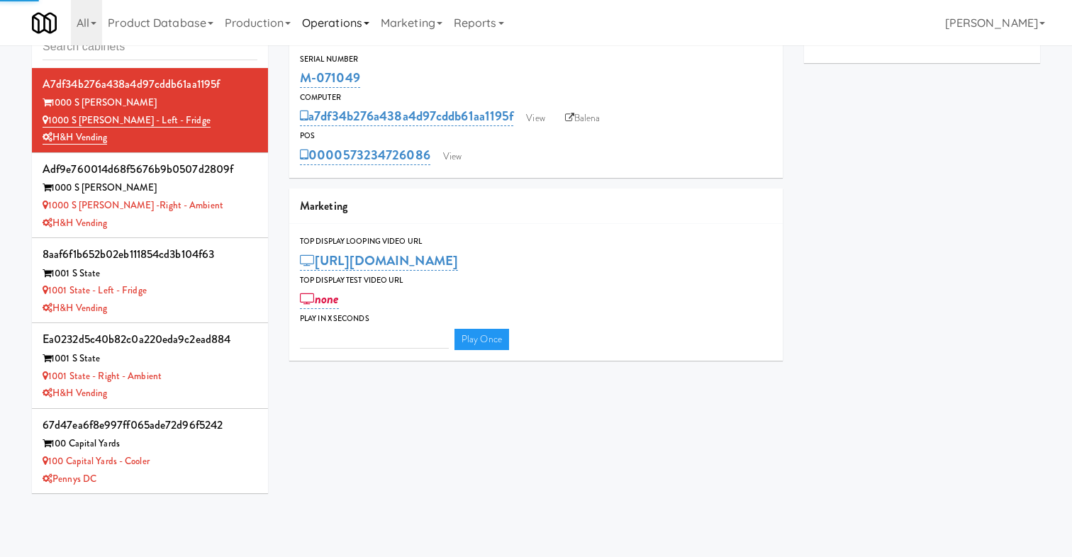
type input "3"
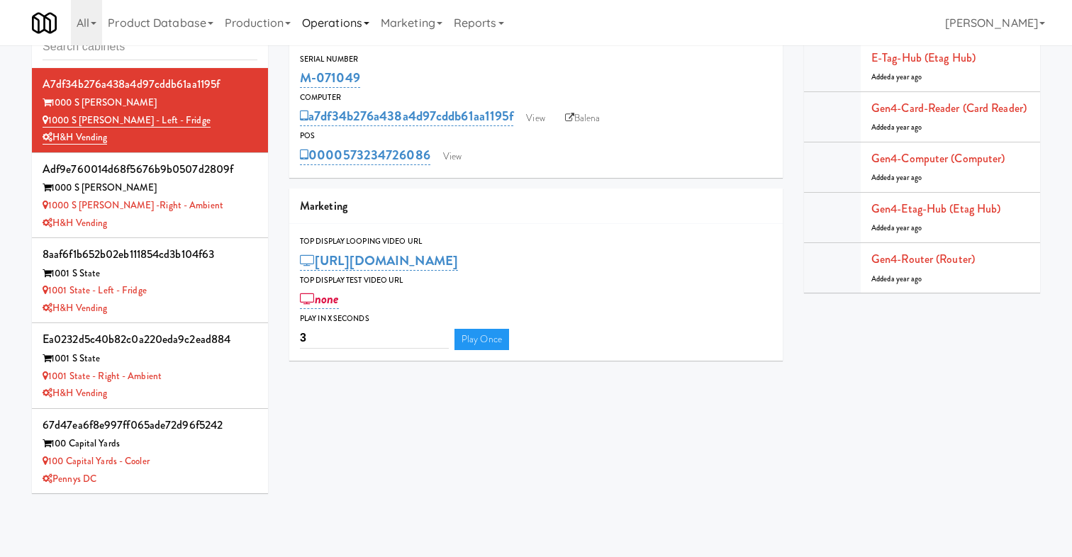
click at [360, 29] on link "Operations" at bounding box center [335, 22] width 79 height 45
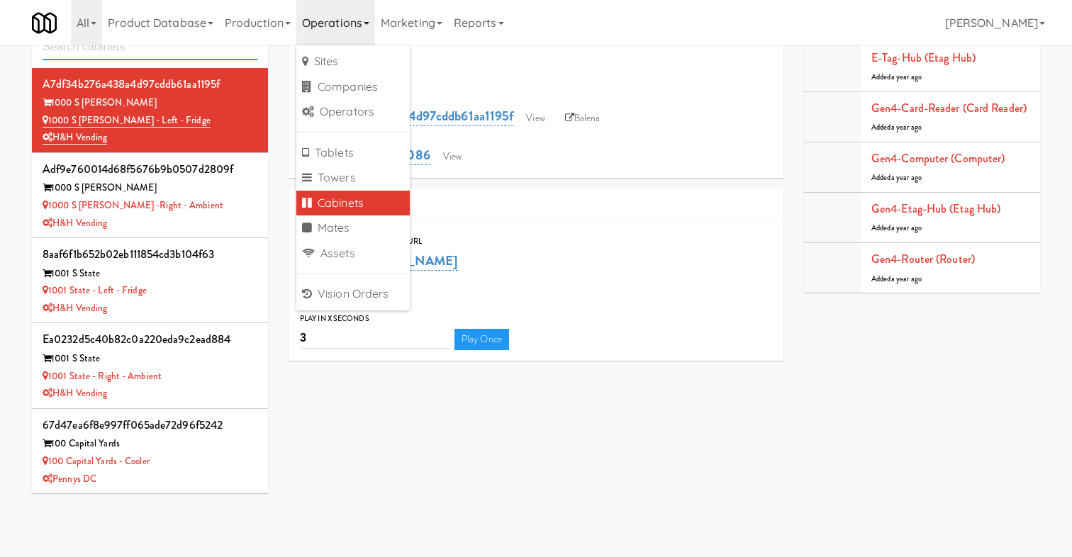
click at [206, 57] on input "text" at bounding box center [150, 47] width 215 height 26
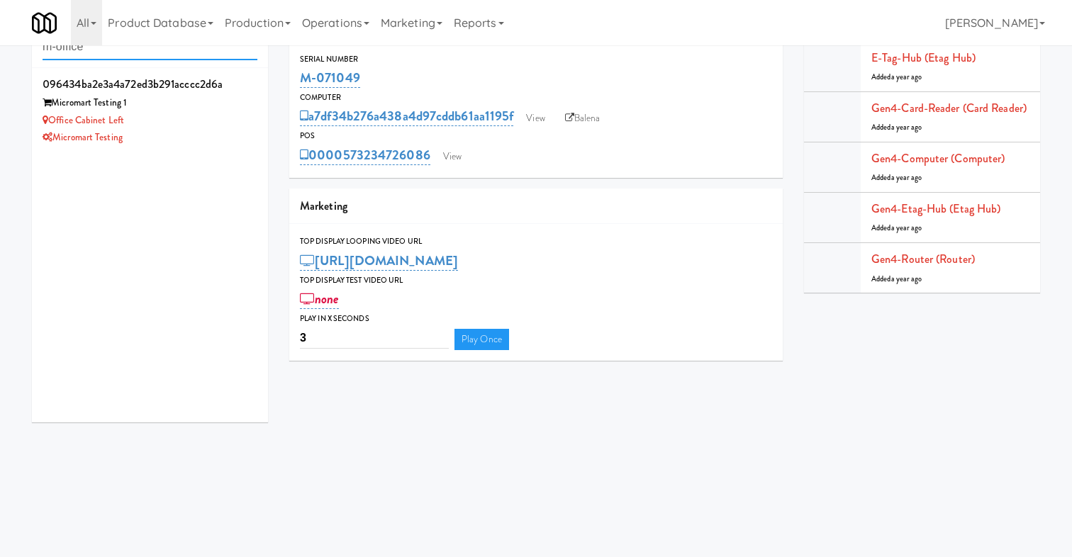
type input "m-office"
click at [646, 381] on div "Cabinets m-office 096434ba2e3a4a72ed3b291acccc2d6a Micromart Testing 1 Office C…" at bounding box center [535, 219] width 1029 height 427
